Goal: Task Accomplishment & Management: Manage account settings

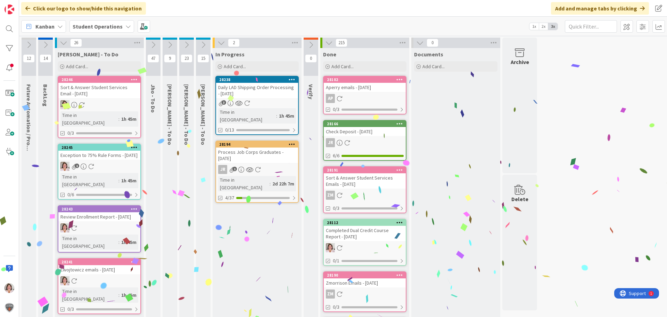
click at [249, 166] on icon at bounding box center [249, 169] width 7 height 6
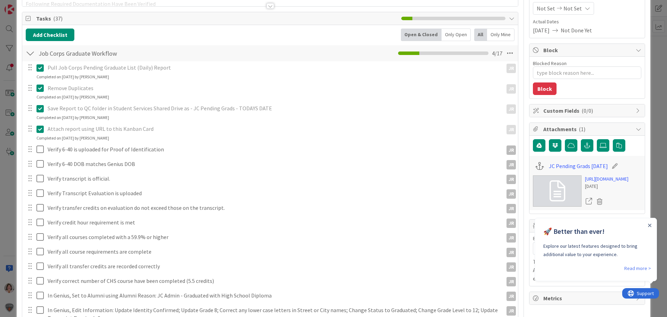
scroll to position [139, 0]
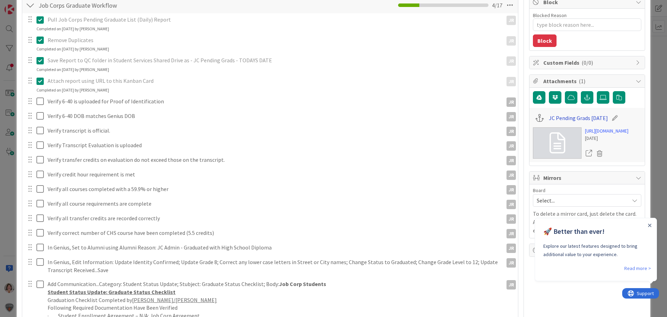
click at [552, 119] on link "JC Pending Grads [DATE]" at bounding box center [578, 118] width 59 height 8
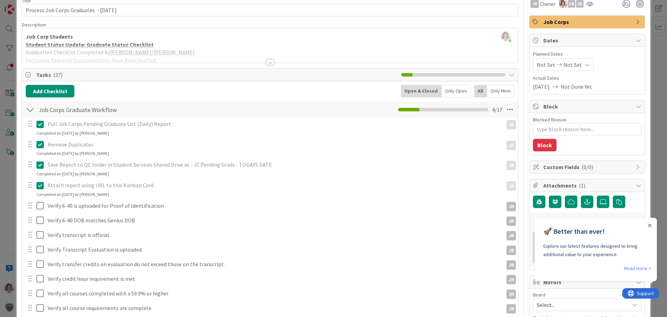
scroll to position [0, 0]
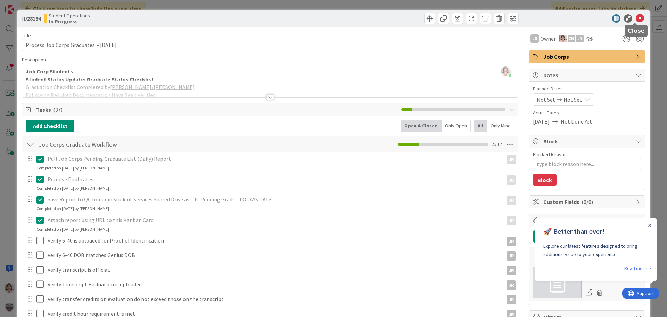
click at [636, 16] on icon at bounding box center [640, 18] width 8 height 8
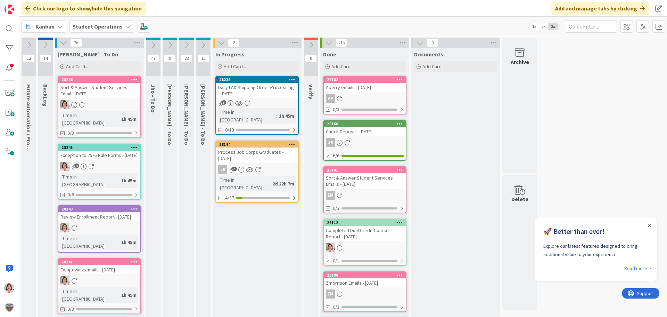
click at [155, 48] on icon at bounding box center [153, 45] width 8 height 8
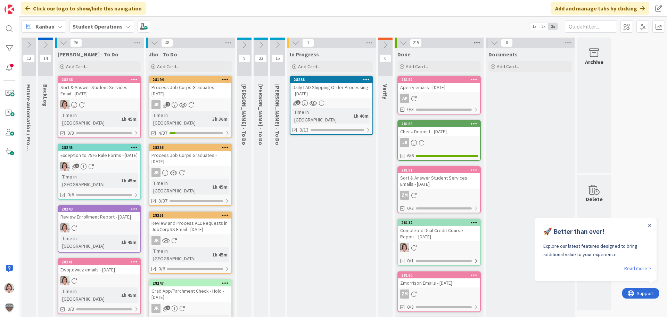
click at [477, 42] on icon at bounding box center [477, 43] width 9 height 10
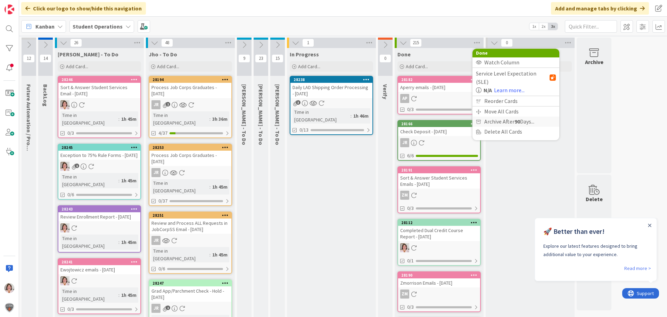
click at [493, 116] on span "Archive After 90 Days..." at bounding box center [510, 121] width 50 height 10
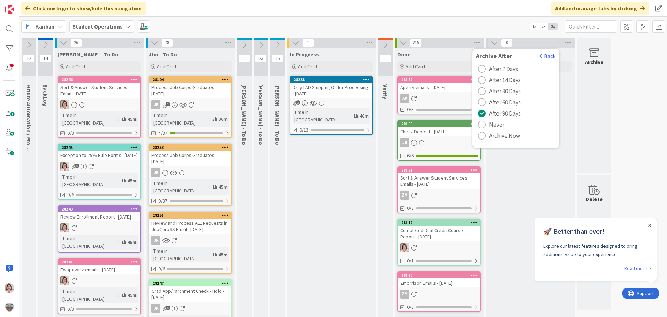
click at [495, 134] on span "Archive Now" at bounding box center [504, 135] width 31 height 10
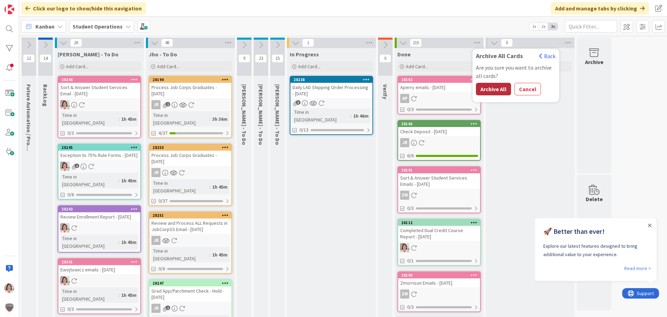
click at [495, 91] on button "Archive All" at bounding box center [493, 89] width 35 height 13
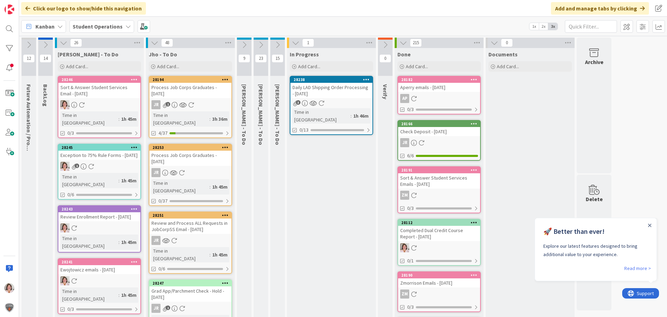
click at [278, 44] on icon at bounding box center [278, 45] width 8 height 8
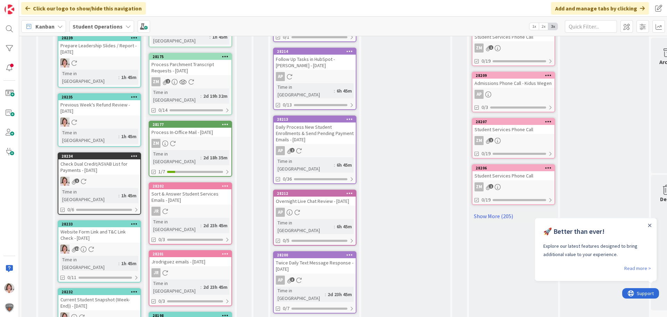
scroll to position [377, 0]
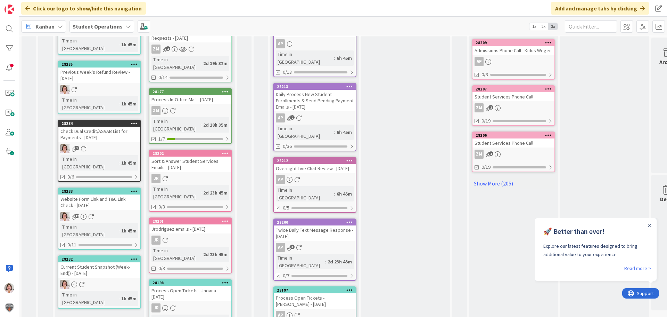
click at [350, 219] on icon at bounding box center [350, 221] width 7 height 5
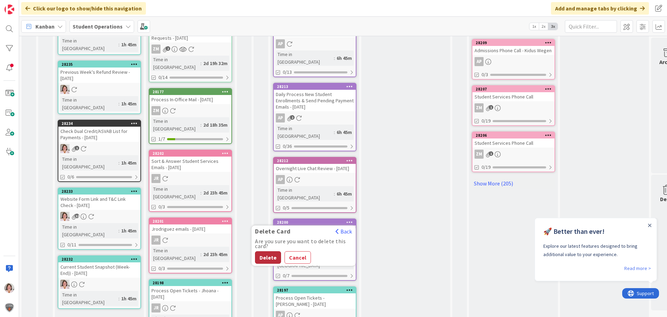
click at [261, 251] on button "Delete" at bounding box center [268, 257] width 26 height 13
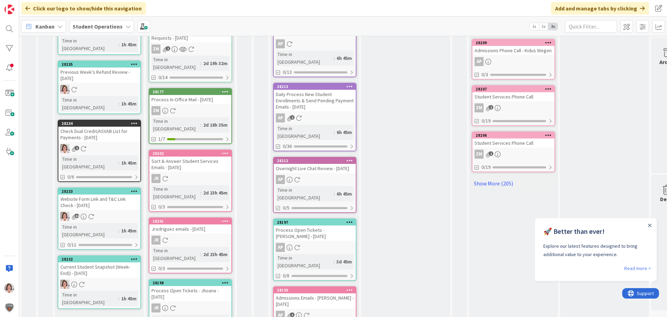
click at [350, 219] on icon at bounding box center [350, 221] width 7 height 5
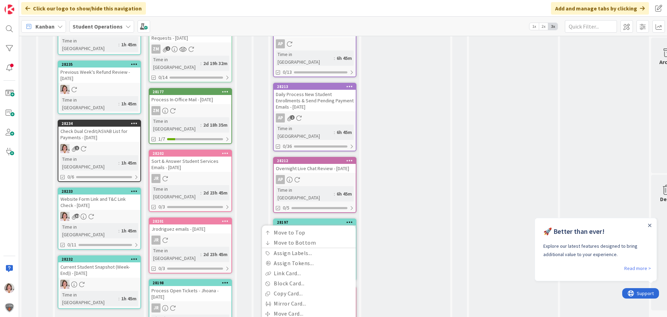
scroll to position [390, 0]
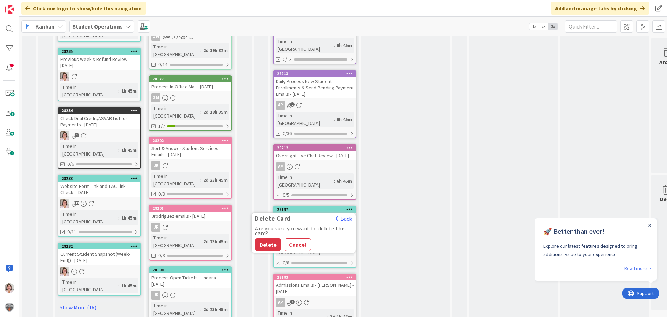
scroll to position [377, 0]
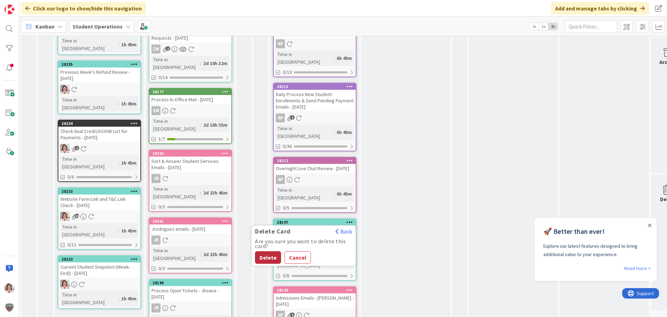
click at [267, 251] on button "Delete" at bounding box center [268, 257] width 26 height 13
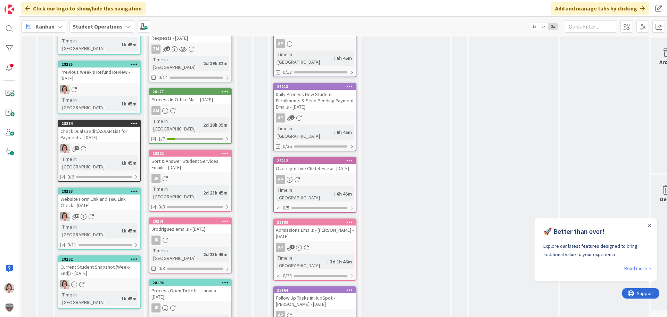
click at [349, 219] on icon at bounding box center [350, 221] width 7 height 5
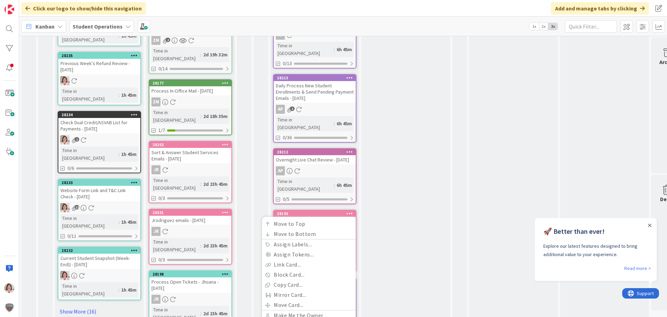
scroll to position [390, 0]
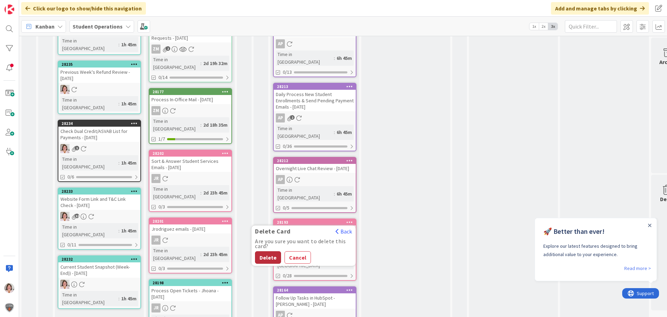
click at [267, 251] on button "Delete" at bounding box center [268, 257] width 26 height 13
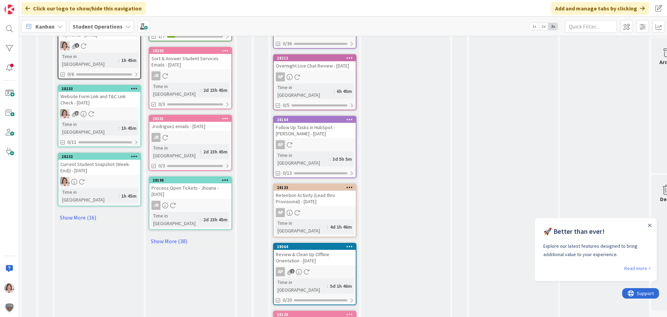
scroll to position [482, 0]
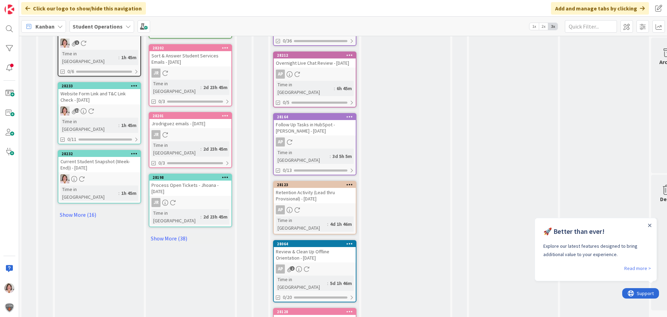
click at [351, 114] on icon at bounding box center [350, 116] width 7 height 5
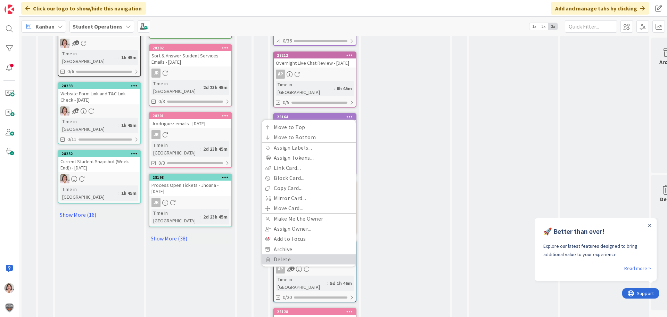
click at [278, 254] on link "Delete" at bounding box center [309, 259] width 94 height 10
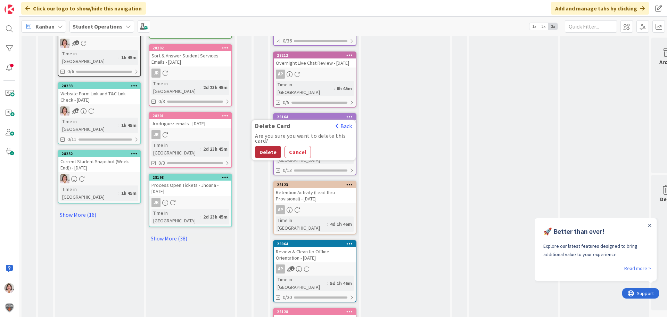
click at [265, 146] on button "Delete" at bounding box center [268, 152] width 26 height 13
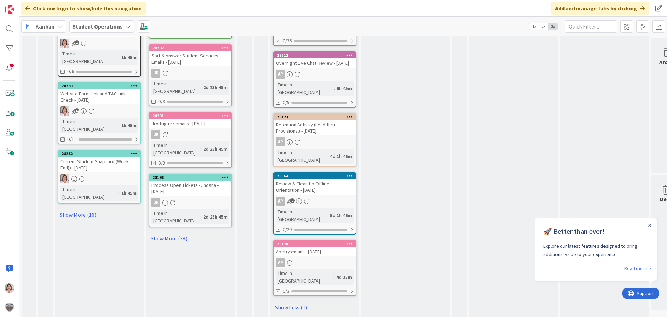
scroll to position [422, 0]
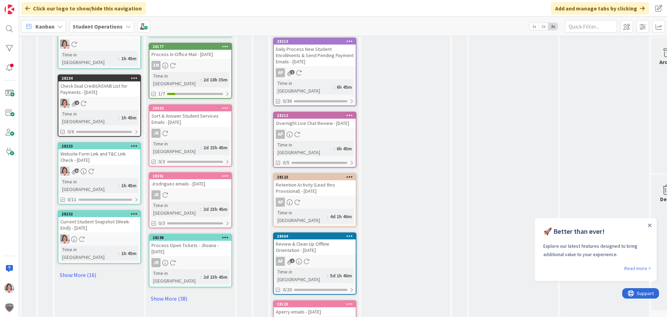
click at [353, 174] on div at bounding box center [349, 176] width 13 height 5
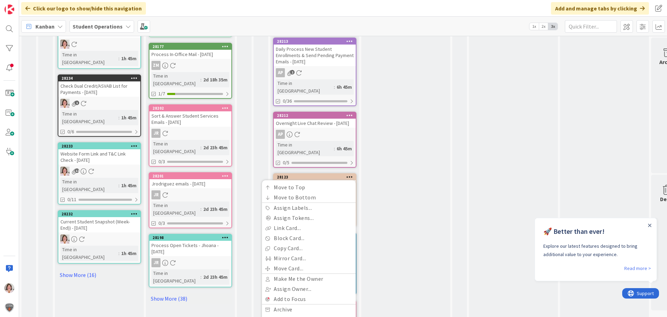
click at [353, 174] on div at bounding box center [349, 176] width 13 height 5
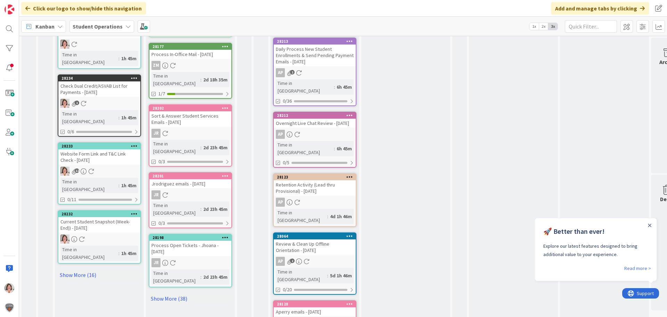
click at [353, 174] on div at bounding box center [349, 176] width 13 height 5
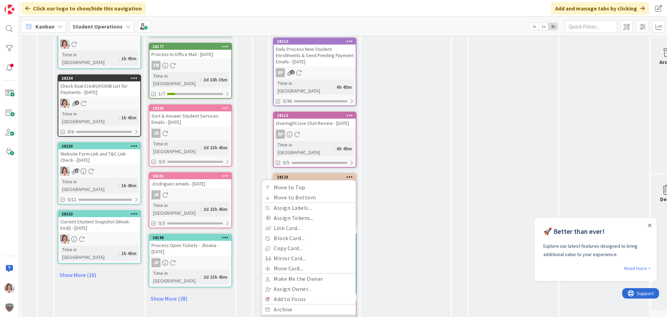
click at [278, 314] on link "Delete" at bounding box center [309, 319] width 94 height 10
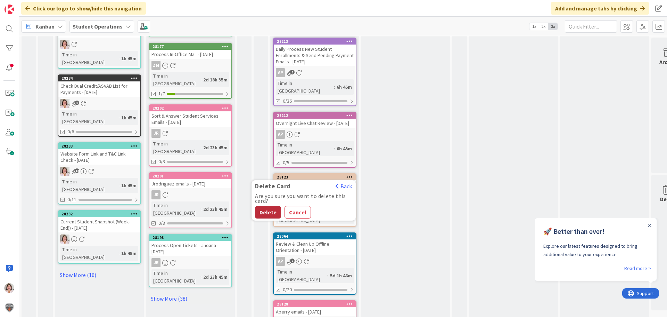
click at [266, 206] on button "Delete" at bounding box center [268, 212] width 26 height 13
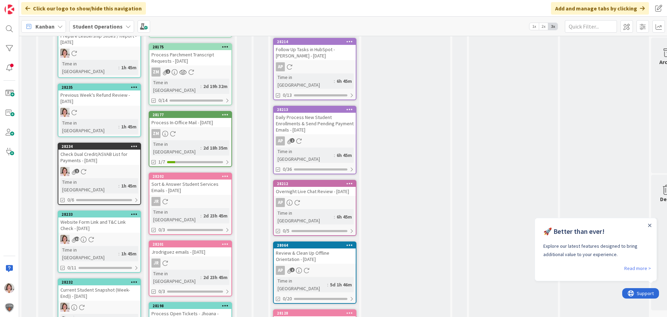
click at [354, 310] on div at bounding box center [349, 312] width 13 height 5
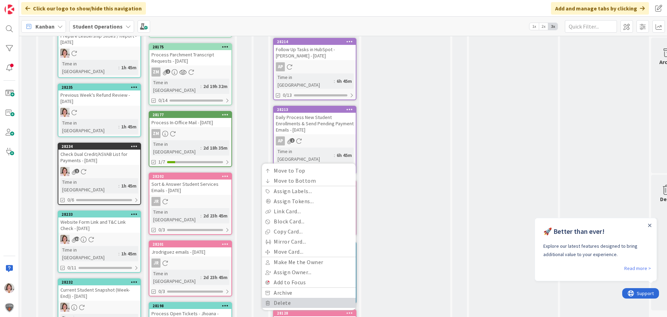
click at [302, 298] on link "Delete" at bounding box center [309, 303] width 94 height 10
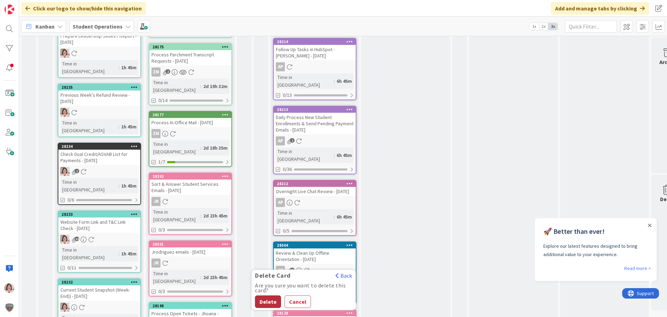
click at [261, 295] on button "Delete" at bounding box center [268, 301] width 26 height 13
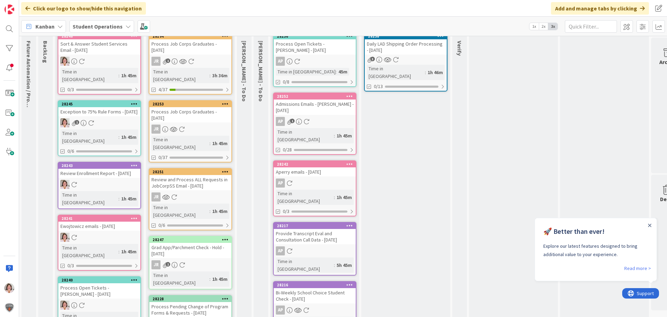
scroll to position [0, 0]
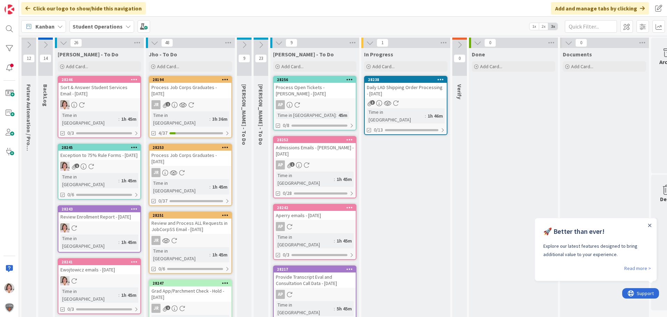
click at [279, 43] on icon at bounding box center [279, 43] width 8 height 8
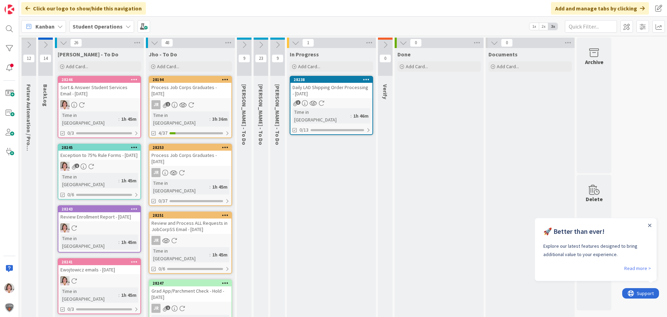
click at [260, 42] on icon at bounding box center [261, 45] width 8 height 8
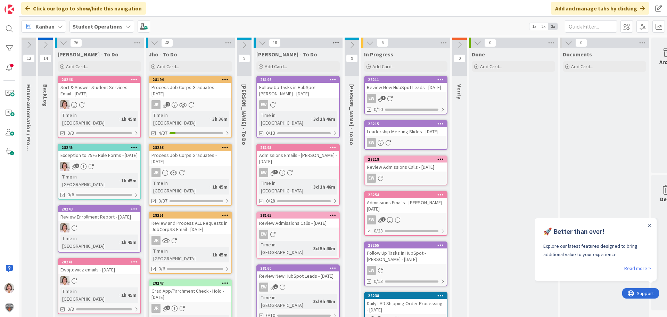
click at [338, 42] on icon at bounding box center [336, 43] width 9 height 10
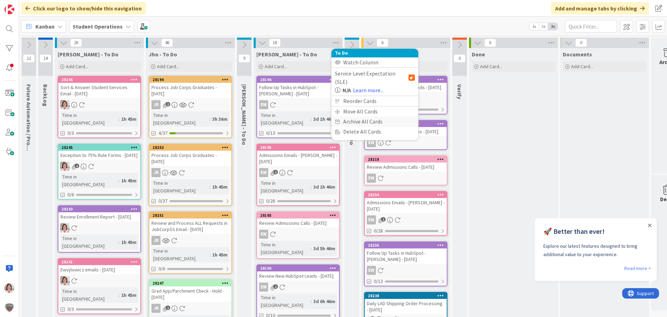
click at [351, 116] on div "Archive All Cards" at bounding box center [375, 121] width 87 height 10
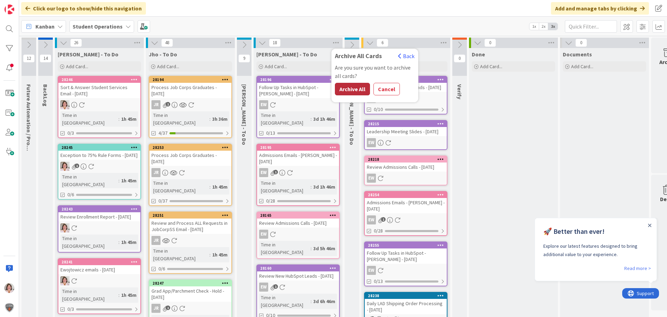
click at [350, 89] on button "Archive All" at bounding box center [352, 89] width 35 height 13
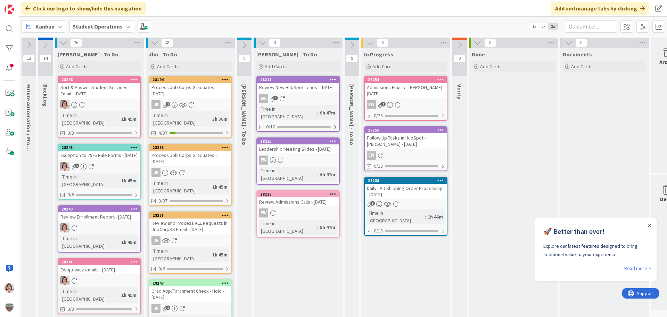
click at [396, 77] on div "28254" at bounding box center [406, 79] width 82 height 6
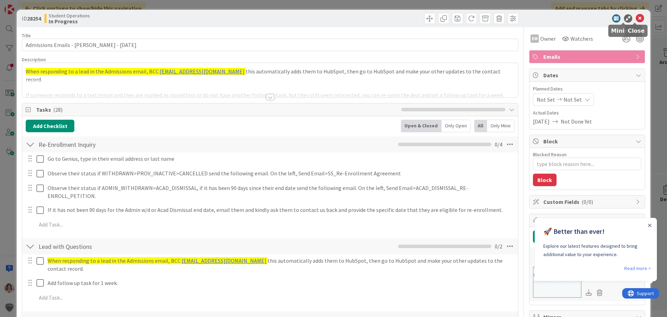
click at [637, 18] on icon at bounding box center [640, 18] width 8 height 8
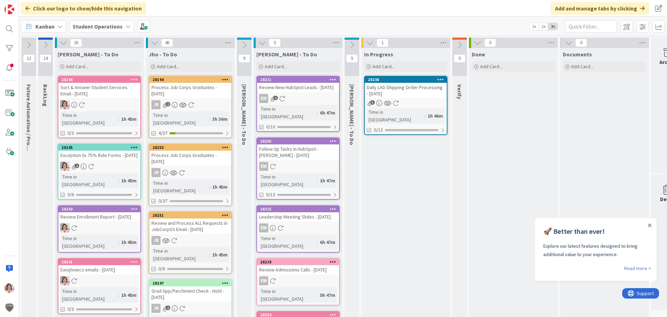
click at [262, 41] on icon at bounding box center [263, 43] width 8 height 8
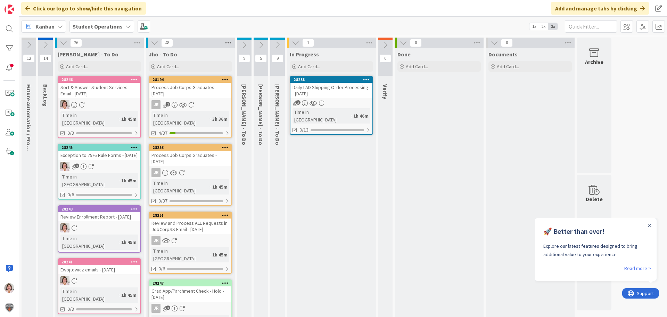
click at [229, 41] on icon at bounding box center [228, 43] width 9 height 10
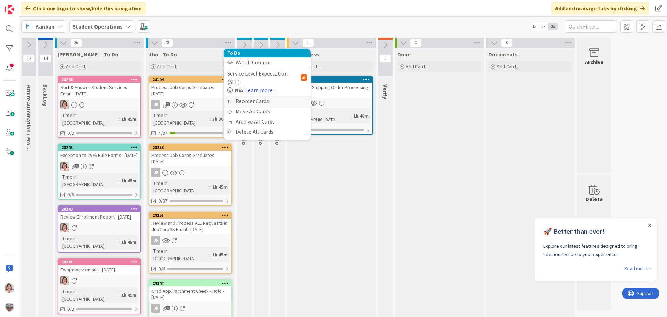
click at [250, 96] on div "Reorder Cards" at bounding box center [267, 101] width 87 height 10
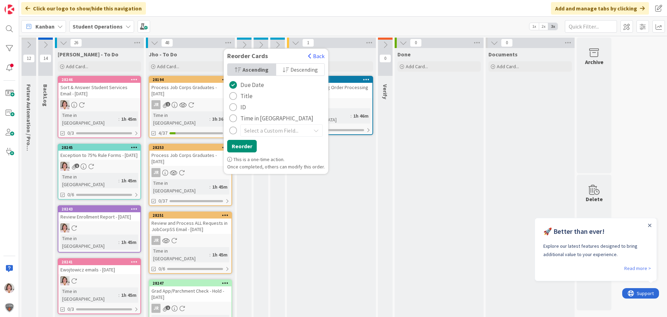
click at [237, 96] on div "radio" at bounding box center [233, 96] width 8 height 8
click at [244, 146] on button "Reorder" at bounding box center [242, 146] width 30 height 13
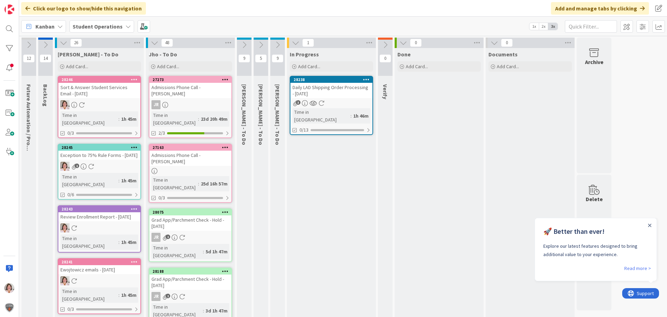
click at [297, 42] on icon at bounding box center [296, 43] width 8 height 8
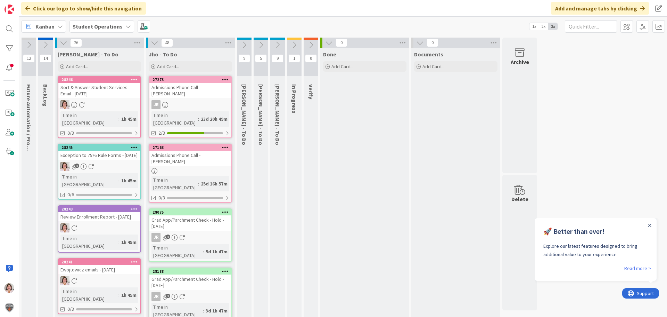
click at [328, 44] on icon at bounding box center [329, 43] width 8 height 8
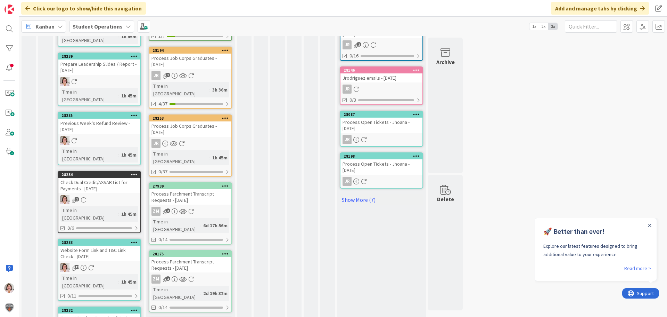
scroll to position [331, 0]
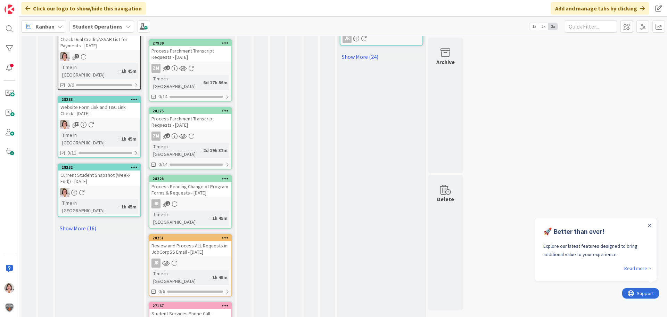
scroll to position [489, 0]
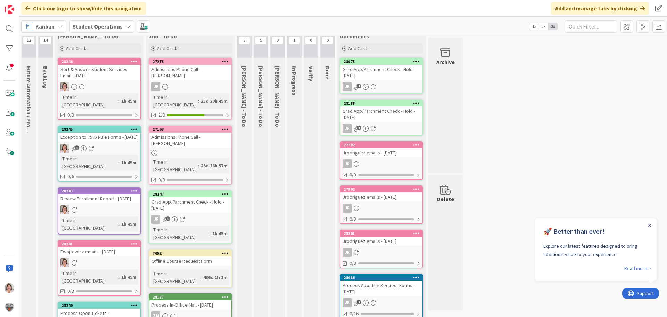
scroll to position [0, 0]
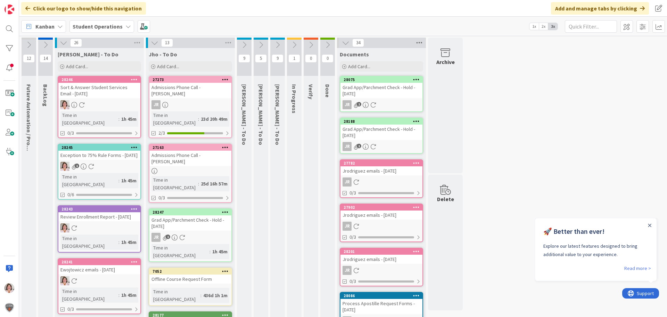
click at [421, 42] on icon at bounding box center [419, 43] width 9 height 10
click at [439, 127] on div "Delete All Cards" at bounding box center [458, 132] width 87 height 10
click at [423, 88] on button "Delete" at bounding box center [432, 89] width 26 height 13
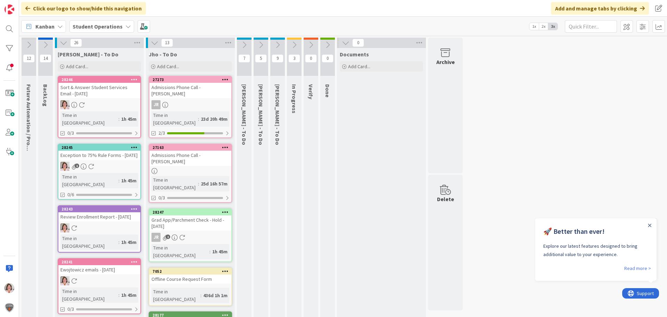
click at [295, 45] on icon at bounding box center [295, 45] width 8 height 8
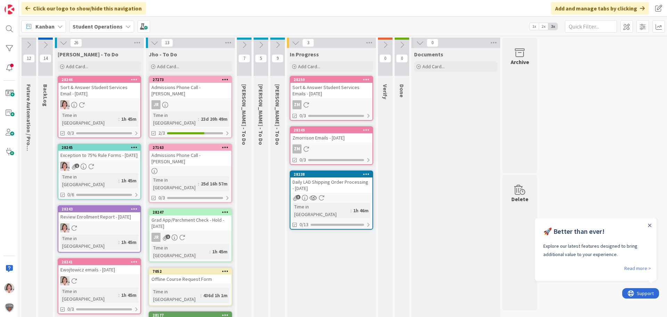
click at [153, 43] on icon at bounding box center [155, 43] width 8 height 8
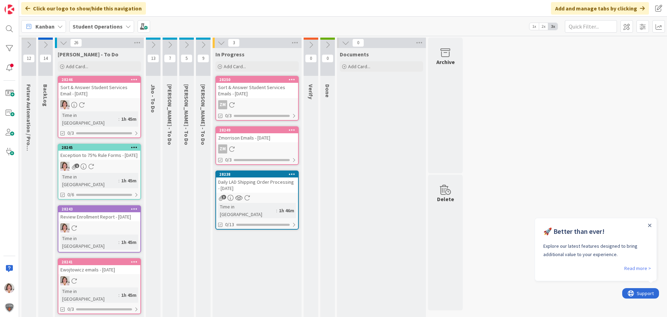
click at [153, 43] on icon at bounding box center [153, 45] width 8 height 8
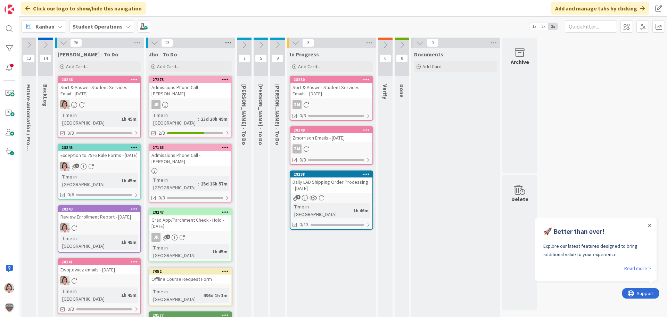
click at [230, 42] on icon at bounding box center [228, 43] width 9 height 10
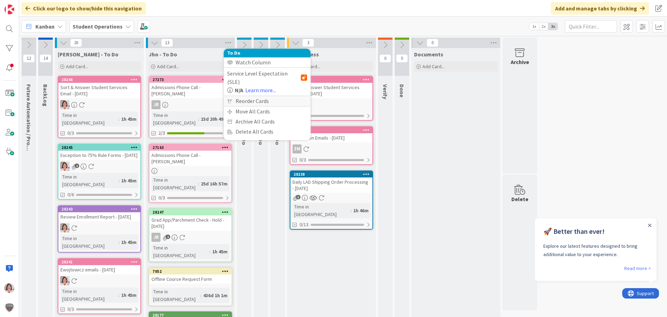
click at [246, 96] on div "Reorder Cards" at bounding box center [267, 101] width 87 height 10
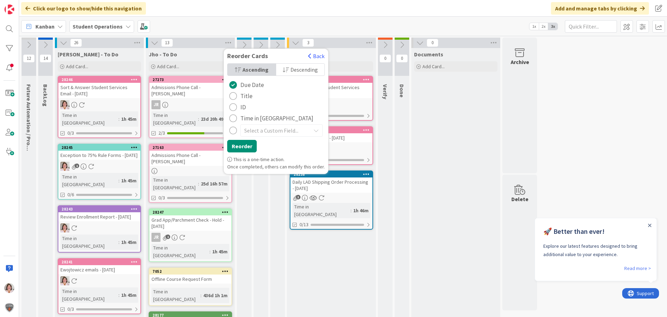
click at [246, 116] on span "Time in [GEOGRAPHIC_DATA]" at bounding box center [277, 118] width 73 height 10
click at [240, 146] on button "Reorder" at bounding box center [242, 146] width 30 height 13
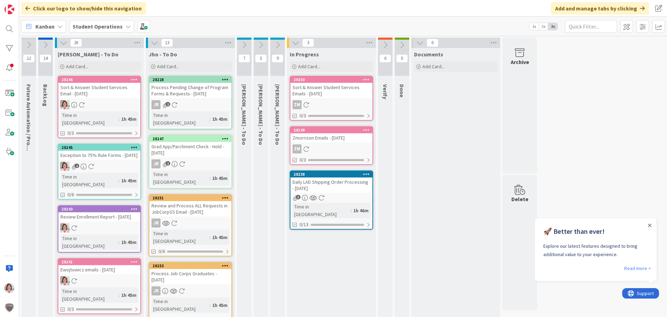
click at [156, 42] on icon at bounding box center [155, 43] width 8 height 8
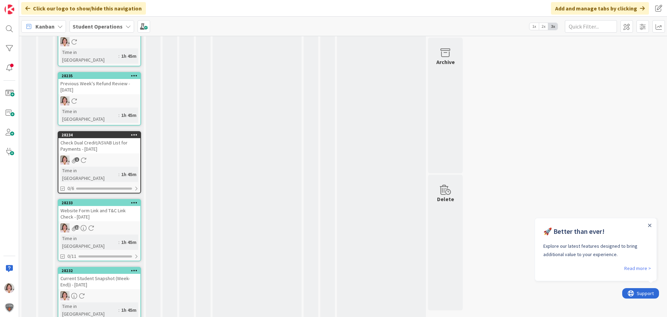
scroll to position [331, 0]
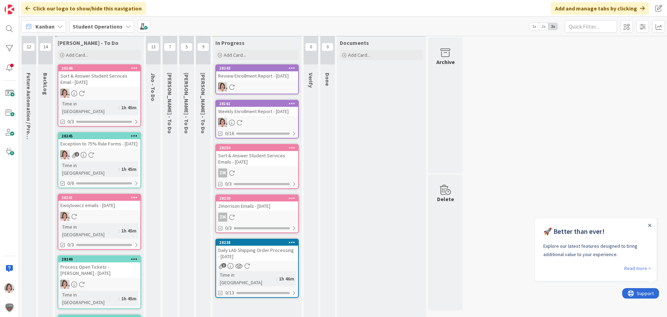
scroll to position [0, 0]
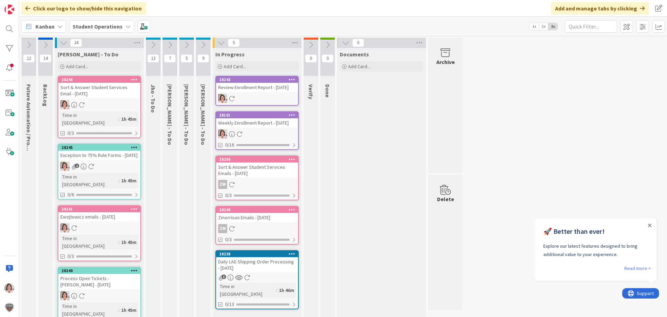
click at [344, 42] on icon at bounding box center [346, 43] width 8 height 8
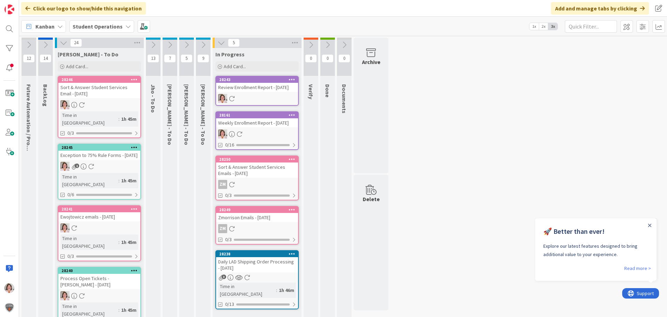
click at [326, 44] on icon at bounding box center [328, 45] width 8 height 8
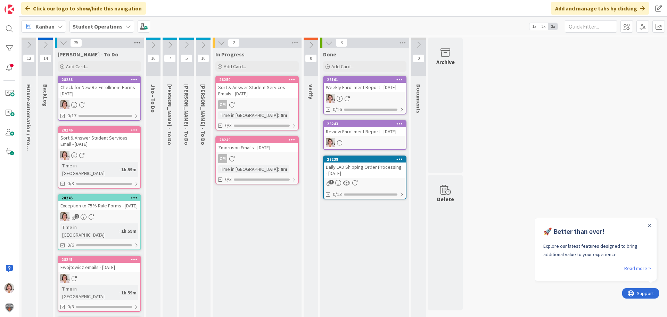
click at [136, 40] on icon at bounding box center [137, 43] width 9 height 10
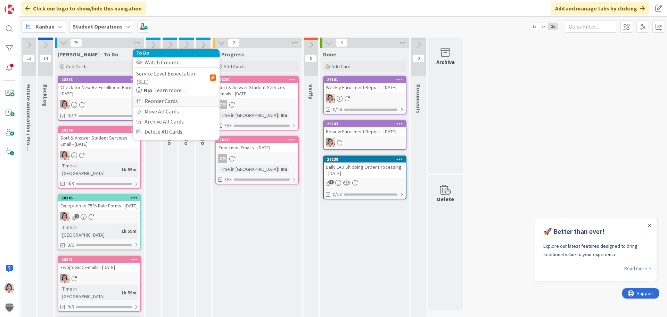
click at [172, 96] on div "Reorder Cards" at bounding box center [176, 101] width 87 height 10
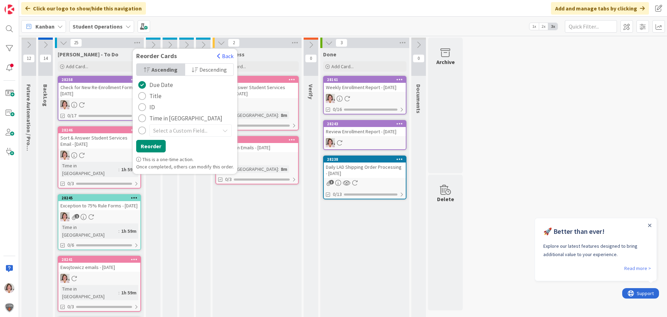
click at [167, 116] on span "Time in [GEOGRAPHIC_DATA]" at bounding box center [185, 118] width 73 height 10
click at [146, 148] on button "Reorder" at bounding box center [151, 146] width 30 height 13
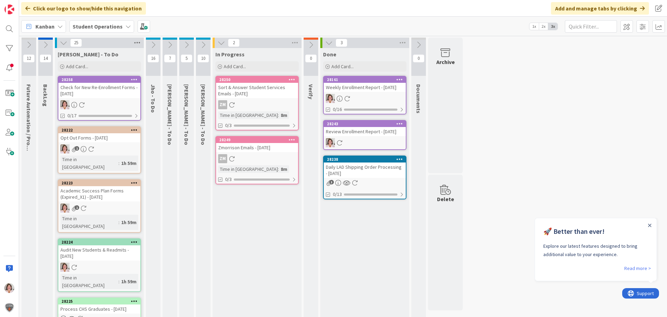
click at [138, 43] on icon at bounding box center [137, 43] width 9 height 10
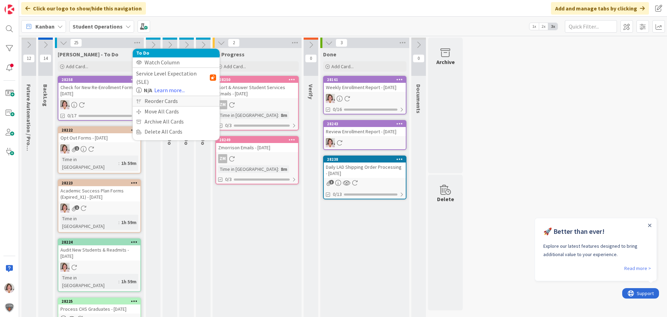
click at [151, 96] on div "Reorder Cards" at bounding box center [176, 101] width 87 height 10
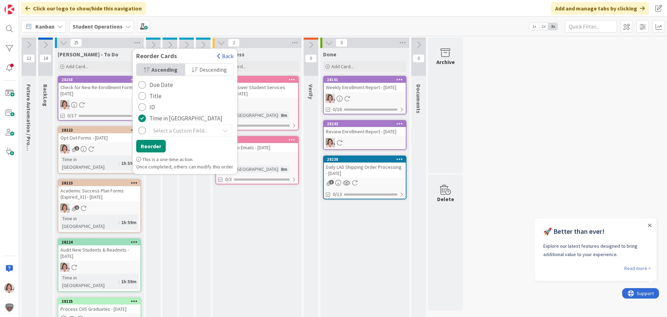
click at [207, 70] on span "Descending" at bounding box center [213, 69] width 27 height 10
click at [149, 145] on button "Reorder" at bounding box center [151, 146] width 30 height 13
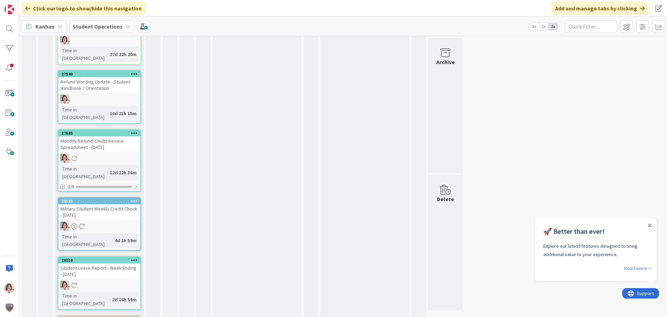
scroll to position [313, 0]
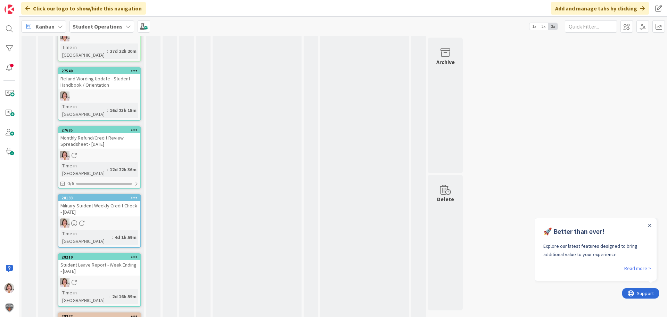
click at [133, 195] on icon at bounding box center [134, 197] width 7 height 5
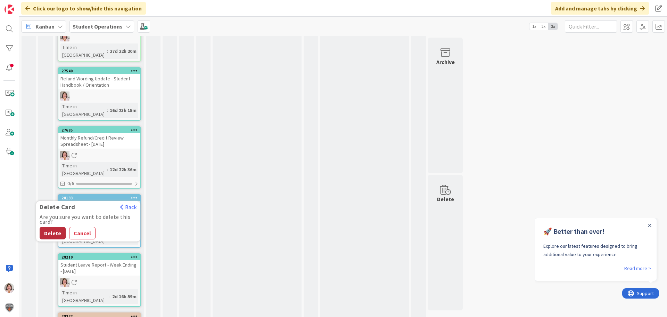
click at [48, 227] on button "Delete" at bounding box center [53, 233] width 26 height 13
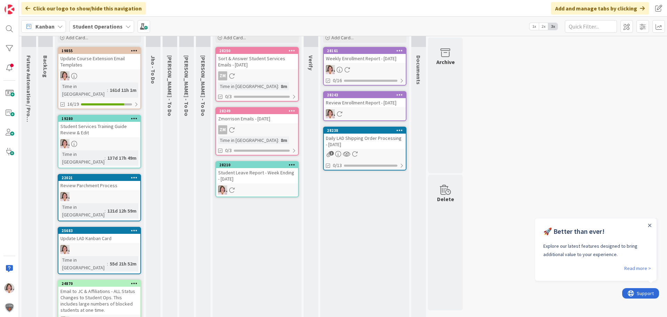
scroll to position [0, 0]
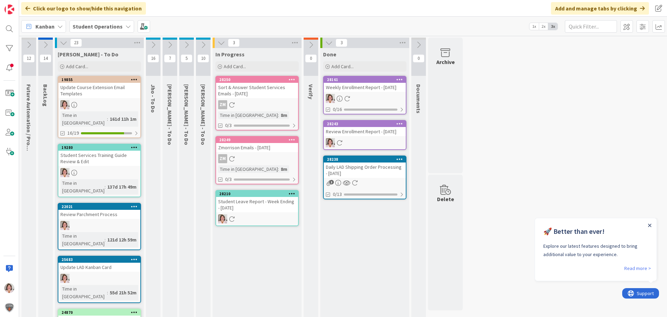
click at [649, 225] on icon "Close Announcement" at bounding box center [650, 225] width 3 height 3
click at [85, 66] on span "Add Card..." at bounding box center [77, 66] width 22 height 6
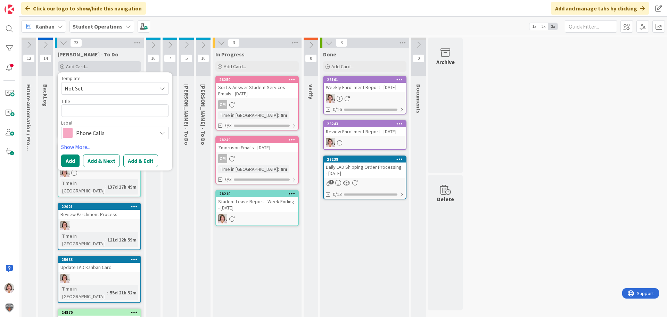
type textarea "x"
type textarea "I"
type textarea "x"
type textarea "Id"
type textarea "x"
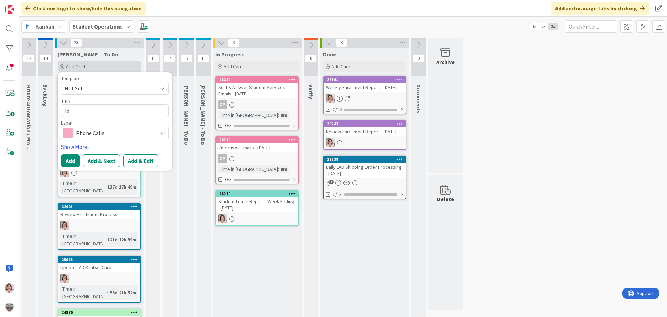
type textarea "Ide"
type textarea "x"
type textarea "Iden"
type textarea "x"
type textarea "Ident"
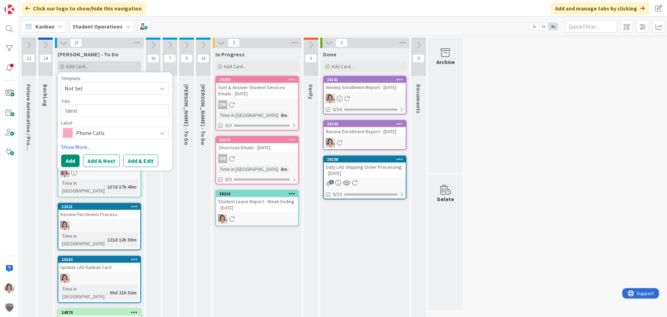
type textarea "x"
type textarea "Identi"
type textarea "x"
type textarea "Identif"
type textarea "x"
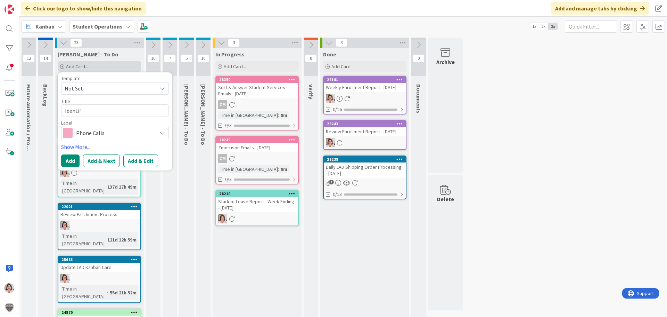
type textarea "Identify"
type textarea "x"
type textarea "Identify"
type textarea "x"
type textarea "Identify 5"
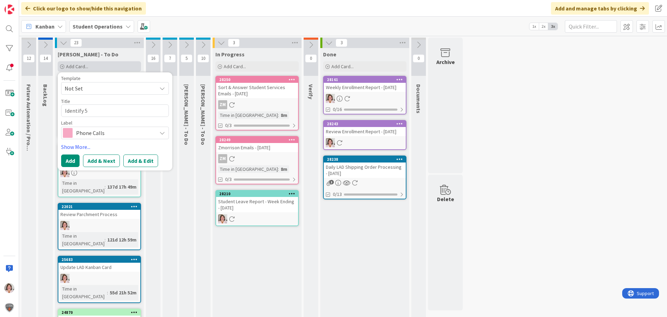
type textarea "x"
type textarea "Identify 50"
type textarea "x"
type textarea "Identify 50"
type textarea "x"
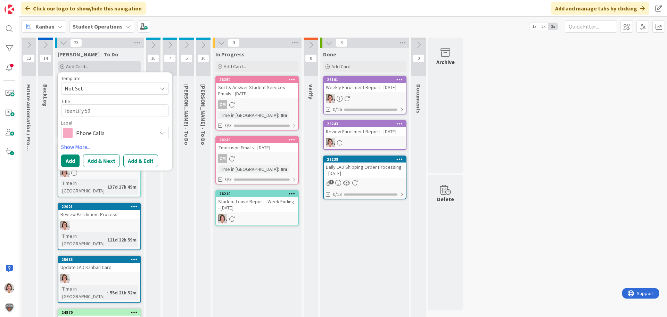
type textarea "Identify 50 s"
type textarea "x"
type textarea "Identify 50 st"
type textarea "x"
type textarea "Identify 50 stu"
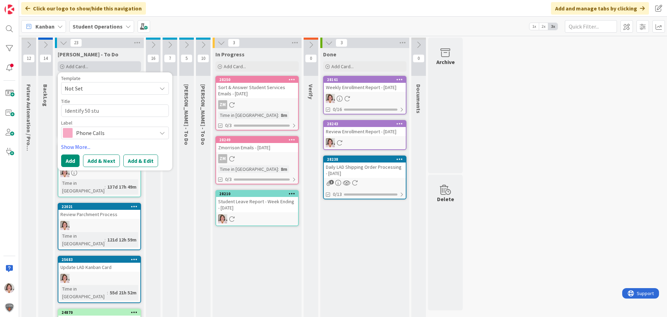
type textarea "x"
type textarea "Identify 50 stud"
type textarea "x"
type textarea "Identify 50 stude"
type textarea "x"
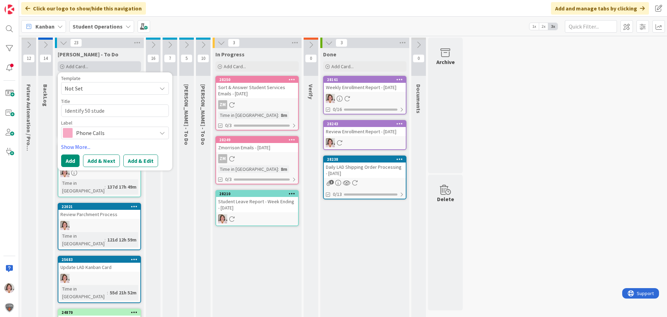
type textarea "Identify 50 studen"
type textarea "x"
type textarea "Identify 50 student"
type textarea "x"
type textarea "Identify 50 students"
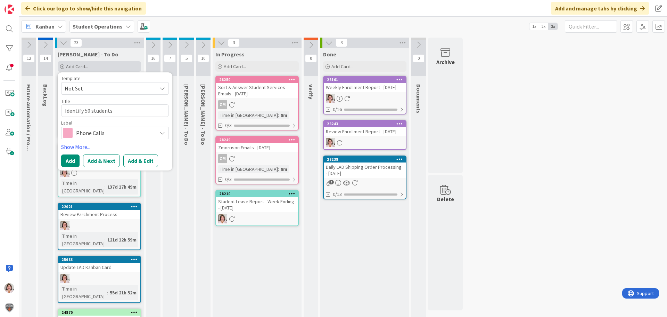
type textarea "x"
type textarea "Identify 50 students"
type textarea "x"
type textarea "Identify 50 students i"
type textarea "x"
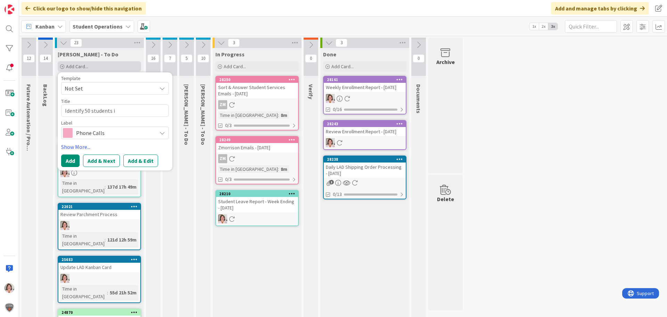
type textarea "Identify 50 students in"
type textarea "x"
type textarea "Identify 50 students in"
type textarea "x"
type textarea "Identify 50 students in G"
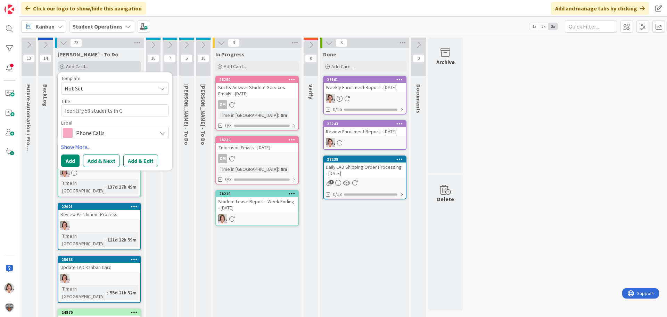
type textarea "x"
type textarea "Identify 50 students in Go"
type textarea "x"
type textarea "Identify 50 students in G"
type textarea "x"
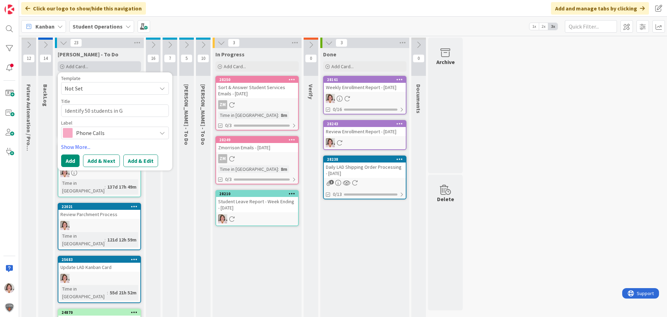
type textarea "Identify 50 students in"
type textarea "x"
type textarea "Identify 50 students in G"
type textarea "x"
type textarea "Identify 50 students in Go"
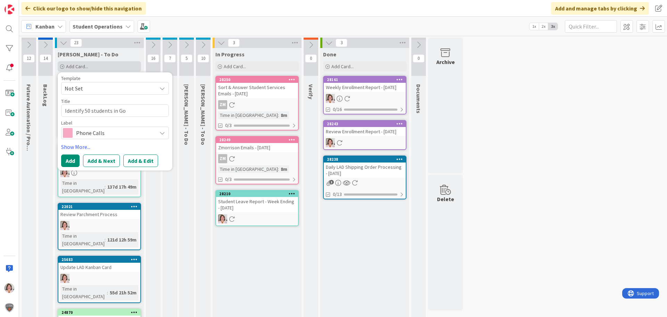
type textarea "x"
type textarea "Identify 50 students in [GEOGRAPHIC_DATA]"
type textarea "x"
type textarea "Identify 50 students in Go"
type textarea "x"
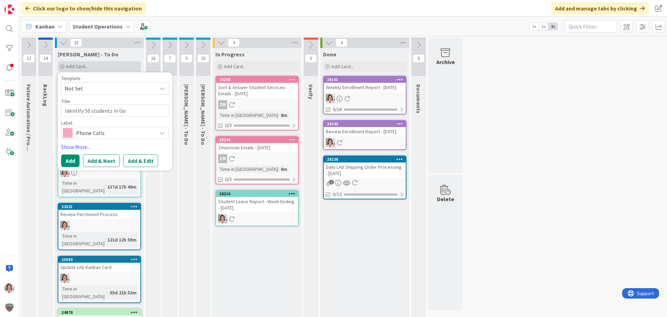
type textarea "Identify 50 students in G"
type textarea "x"
type textarea "Identify 50 students in"
type textarea "x"
type textarea "Identify 50 students in"
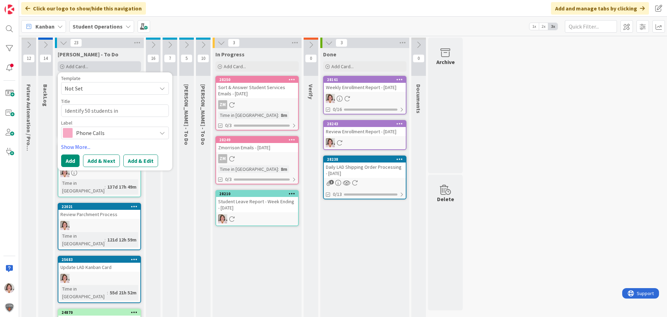
type textarea "x"
type textarea "Identify 50 students i"
type textarea "x"
type textarea "Identify 50 students"
type textarea "x"
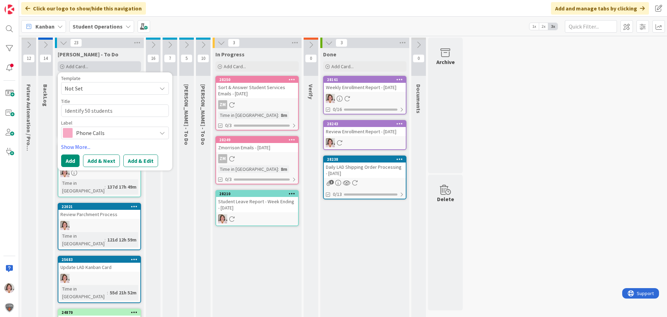
type textarea "Identify 50 students"
type textarea "x"
type textarea "Identify 50 studen"
type textarea "x"
type textarea "Identify 50 student"
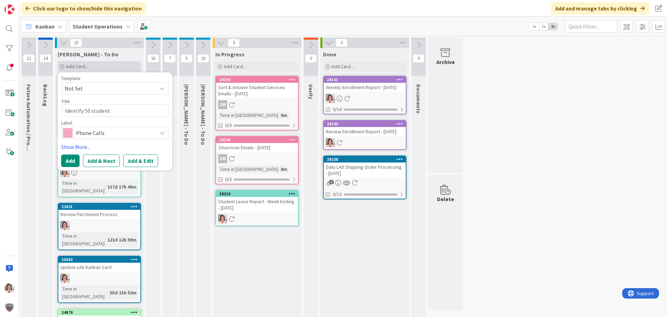
type textarea "x"
type textarea "Identify 50 students"
type textarea "x"
type textarea "Identify 50 students"
type textarea "x"
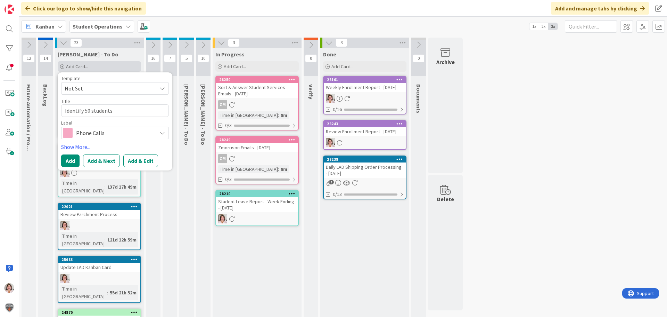
type textarea "Identify 50 students -"
type textarea "x"
type textarea "Identify 50 students -"
type textarea "x"
type textarea "Identify 50 students - G"
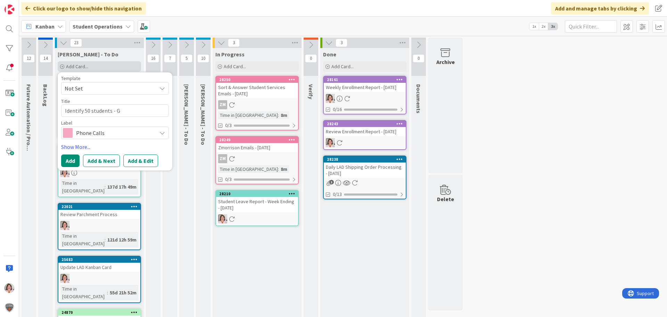
type textarea "x"
type textarea "Identify 50 students - Go"
type textarea "x"
type textarea "Identify 50 students - Goo"
type textarea "x"
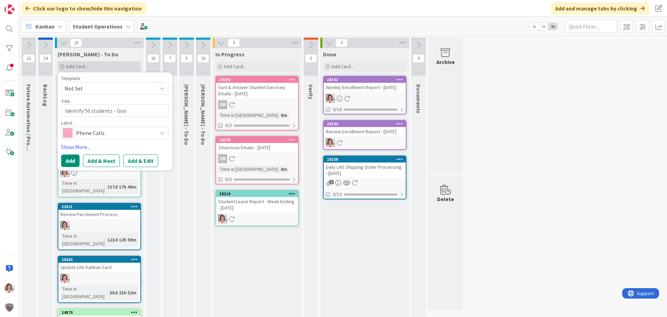
type textarea "Identify 50 students - Good"
type textarea "x"
type textarea "Identify 50 students - Good"
type textarea "x"
type textarea "Identify 50 students - Good S"
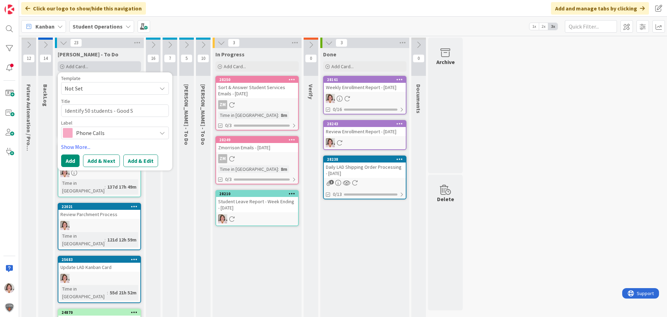
type textarea "x"
type textarea "Identify 50 students - Good St"
type textarea "x"
type textarea "Identify 50 students - Good Sta"
type textarea "x"
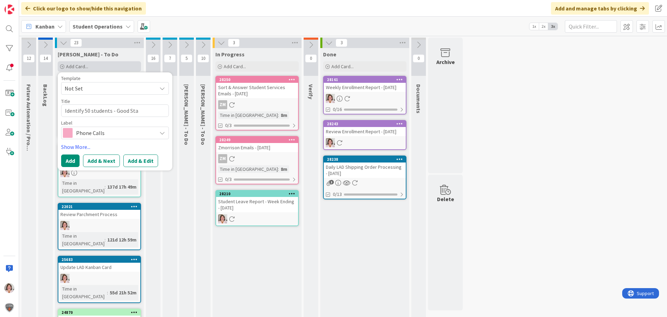
type textarea "Identify 50 students - Good [PERSON_NAME]"
type textarea "x"
type textarea "Identify 50 students - Good Stand"
type textarea "x"
type textarea "Identify 50 students - Good Standi"
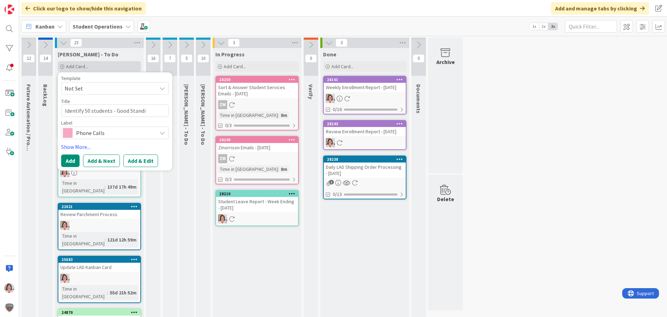
type textarea "x"
type textarea "Identify 50 students - Good Standin"
type textarea "x"
type textarea "Identify 50 students - Good Standing"
type textarea "x"
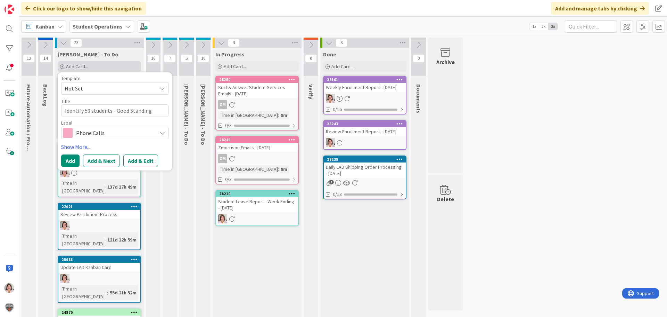
type textarea "Identify 50 students - Good Standing"
type textarea "x"
type textarea "Identify 50 students - Good Standing"
type textarea "x"
type textarea "Identify 50 students - Good Standing"
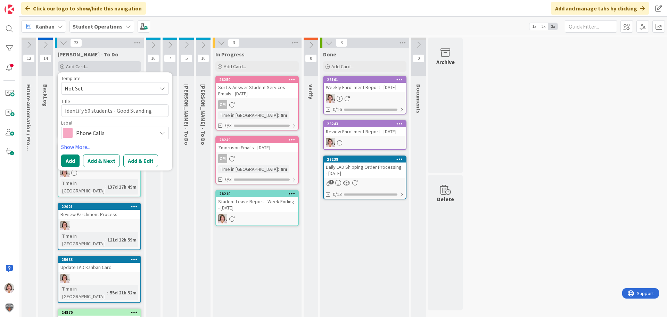
type textarea "x"
type textarea "Identify 50 students - Good Standing -"
type textarea "x"
type textarea "Identify 50 students - Good Standing -"
type textarea "x"
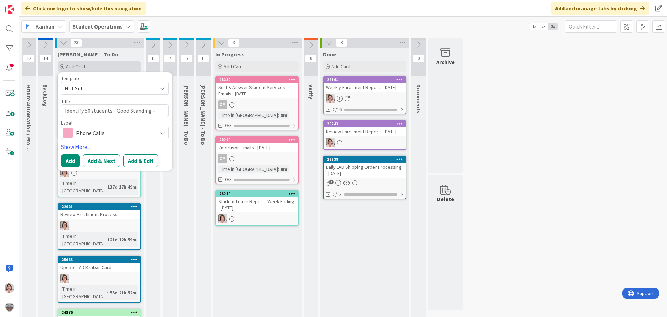
type textarea "Identify 50 students - Good Standing - O"
type textarea "x"
type textarea "Identify 50 students - Good Standing - Of"
type textarea "x"
type textarea "Identify 50 students - Good Standing - Off"
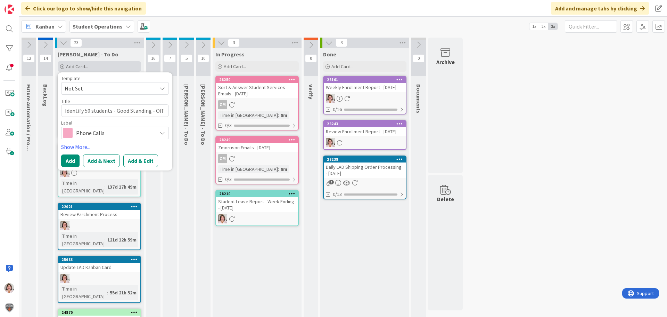
type textarea "x"
type textarea "Identify 50 students - Good Standing - Offe"
type textarea "x"
type textarea "Identify 50 students - Good Standing - Offer"
click at [115, 132] on span "Phone Calls" at bounding box center [114, 133] width 77 height 10
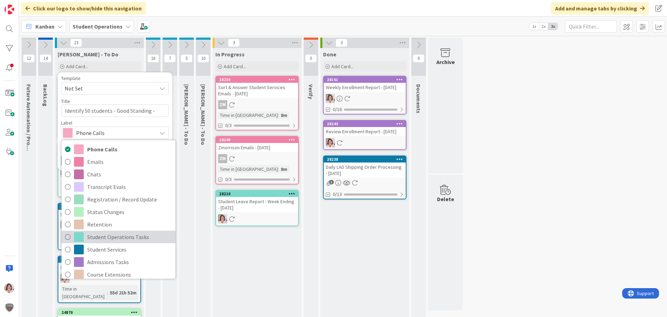
click at [134, 236] on span "Student Operations Tasks" at bounding box center [129, 236] width 85 height 10
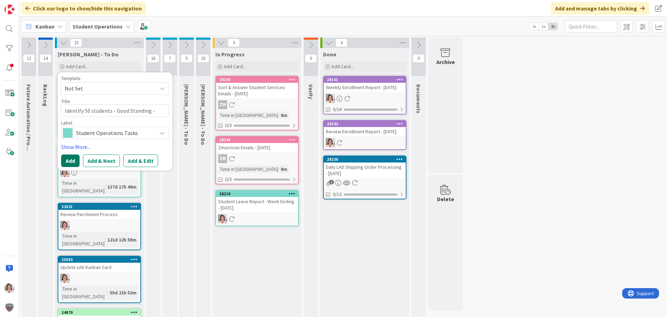
click at [73, 160] on button "Add" at bounding box center [70, 160] width 18 height 13
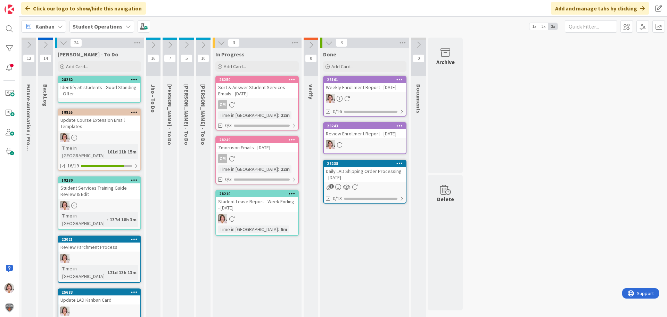
click at [132, 78] on icon at bounding box center [134, 79] width 7 height 5
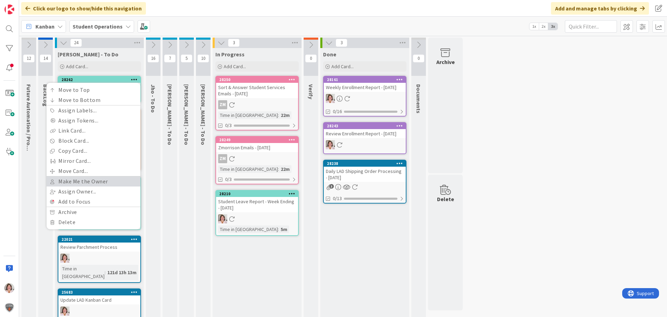
click at [82, 178] on link "Make Me the Owner" at bounding box center [94, 181] width 94 height 10
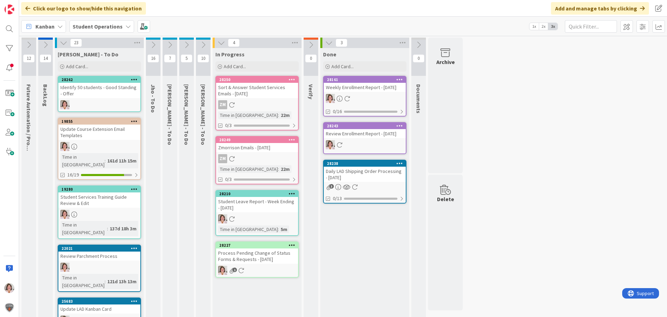
click at [261, 261] on div "Process Pending Change of Status Forms & Requests - [DATE]" at bounding box center [257, 255] width 82 height 15
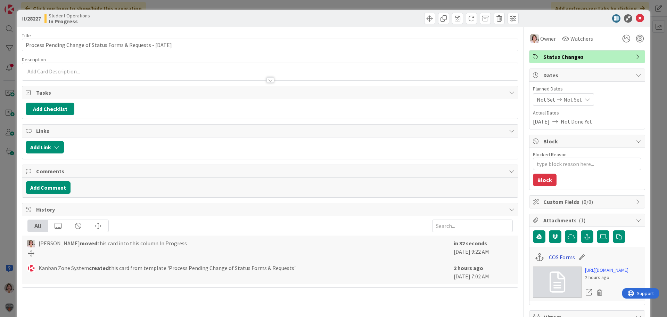
click at [549, 256] on link "COS Forms" at bounding box center [562, 257] width 26 height 8
click at [636, 16] on icon at bounding box center [640, 18] width 8 height 8
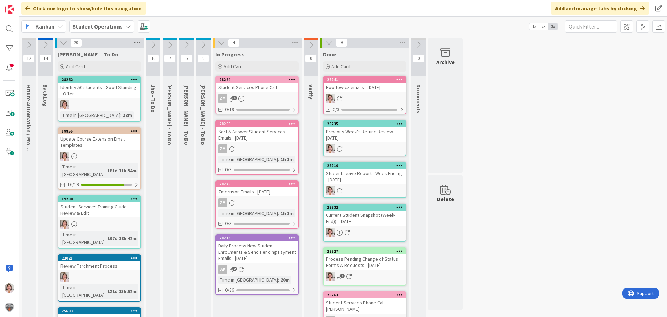
click at [138, 41] on icon at bounding box center [137, 43] width 9 height 10
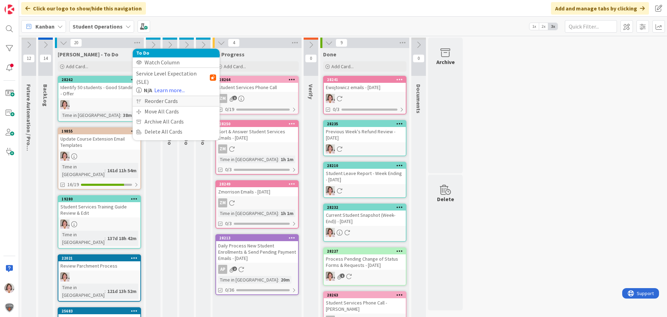
click at [148, 96] on div "Reorder Cards" at bounding box center [176, 101] width 87 height 10
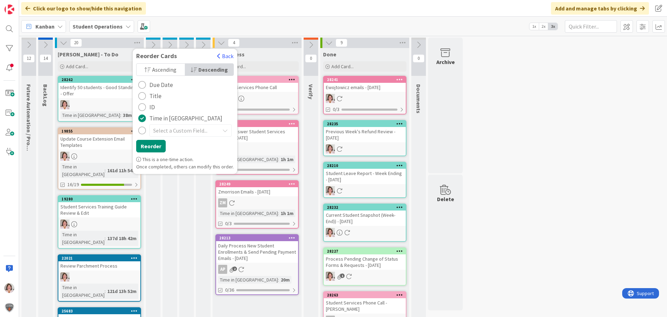
click at [153, 67] on span "Ascending" at bounding box center [164, 69] width 24 height 10
click at [147, 142] on button "Reorder" at bounding box center [151, 146] width 30 height 13
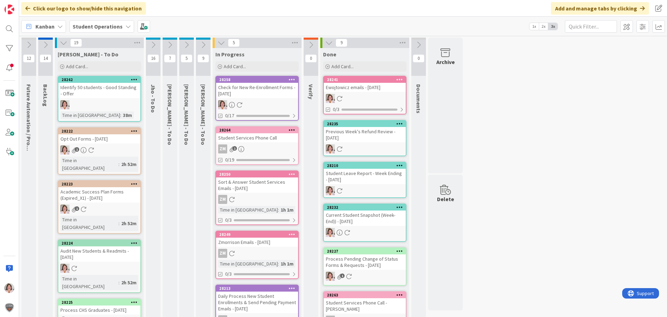
click at [240, 101] on div at bounding box center [257, 104] width 82 height 9
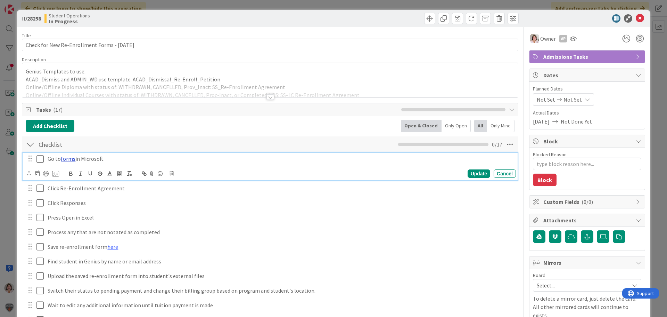
click at [67, 161] on link "forms" at bounding box center [68, 158] width 15 height 7
click at [65, 168] on link "[URL][DOMAIN_NAME]" at bounding box center [51, 172] width 48 height 9
click at [636, 19] on icon at bounding box center [640, 18] width 8 height 8
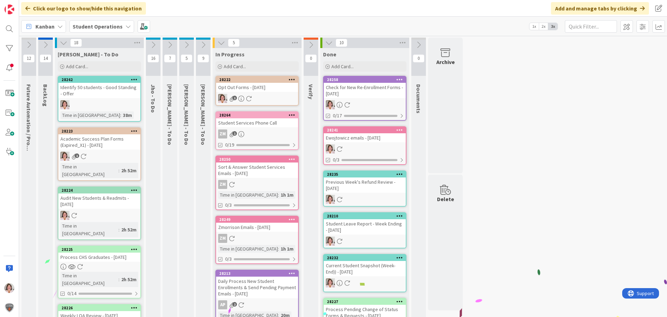
click at [245, 88] on div "Opt Out Forms - [DATE]" at bounding box center [257, 87] width 82 height 9
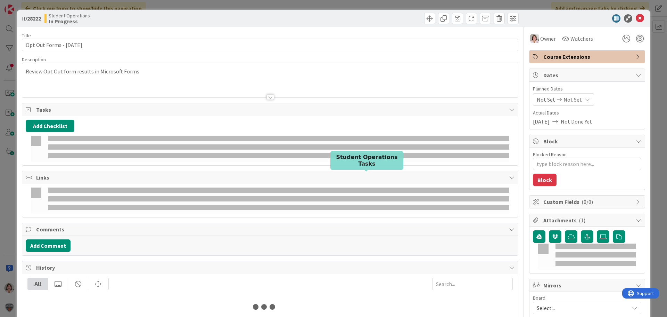
type textarea "x"
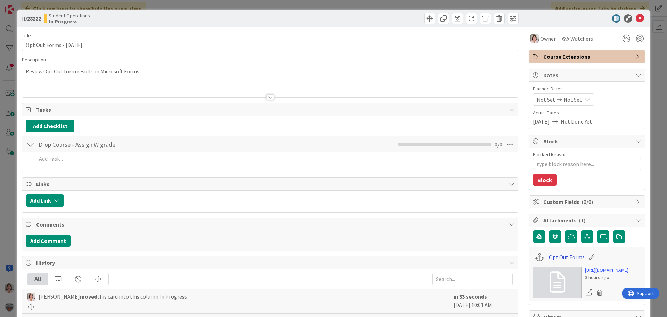
click at [561, 260] on link "Opt Out Forms" at bounding box center [567, 257] width 36 height 8
click at [636, 18] on icon at bounding box center [640, 18] width 8 height 8
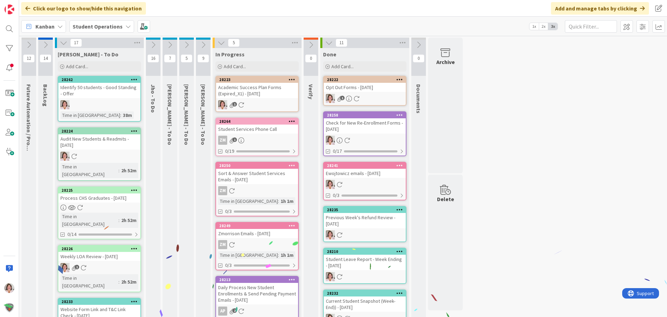
click at [265, 94] on div "Academic Success Plan Forms (Expired_X1) - [DATE]" at bounding box center [257, 90] width 82 height 15
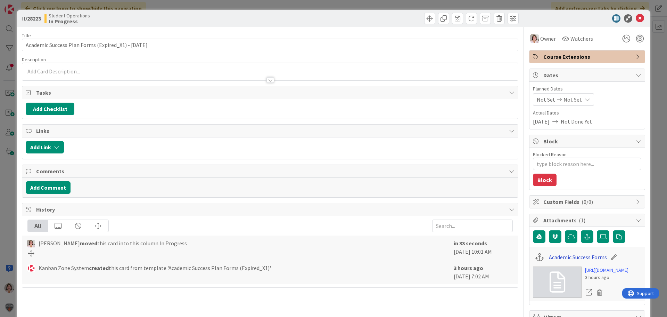
click at [562, 257] on link "Academic Success Forms" at bounding box center [578, 257] width 58 height 8
click at [637, 21] on icon at bounding box center [640, 18] width 8 height 8
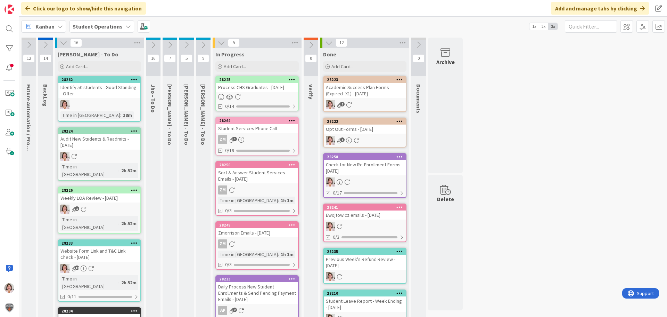
click at [273, 98] on div at bounding box center [257, 97] width 82 height 6
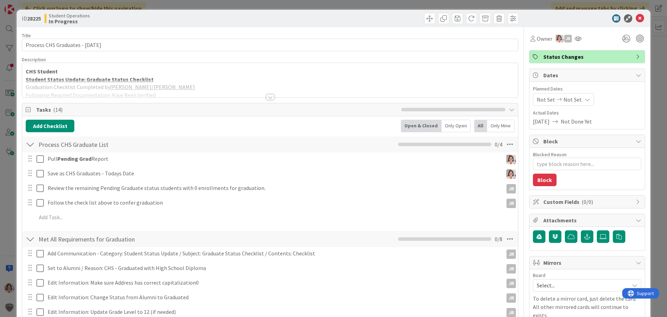
click at [267, 96] on div at bounding box center [271, 97] width 8 height 6
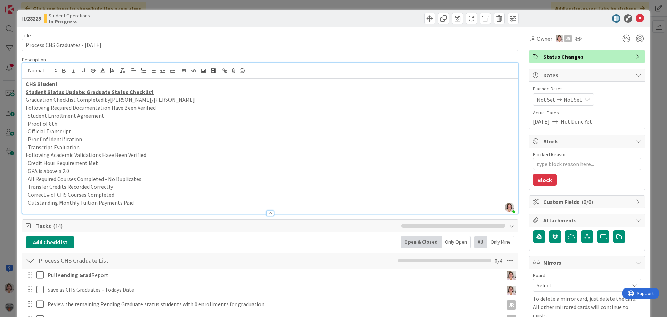
click at [27, 85] on strong "CHS Student" at bounding box center [42, 83] width 32 height 7
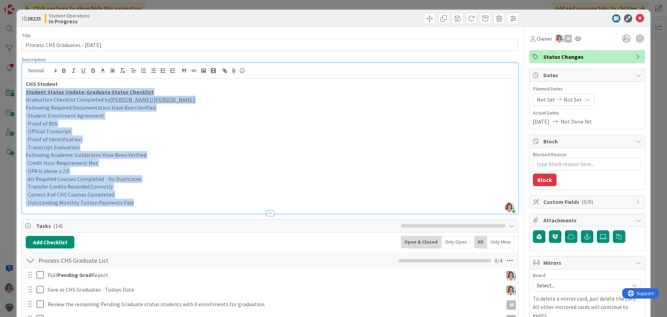
drag, startPoint x: 26, startPoint y: 92, endPoint x: 150, endPoint y: 215, distance: 174.5
copy div "Student Status Update: Graduate Status Checklist Graduation Checklist Completed…"
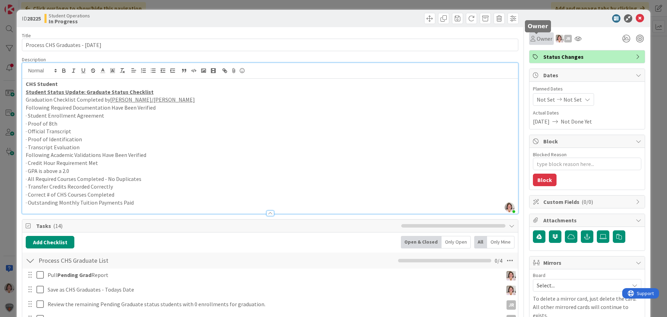
click at [537, 40] on span "Owner" at bounding box center [545, 38] width 16 height 8
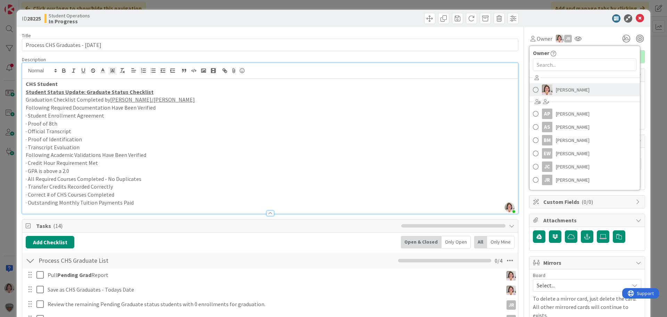
click at [559, 89] on span "[PERSON_NAME]" at bounding box center [573, 89] width 34 height 10
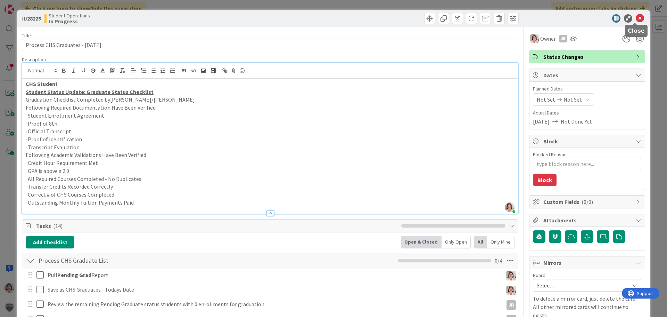
click at [636, 17] on icon at bounding box center [640, 18] width 8 height 8
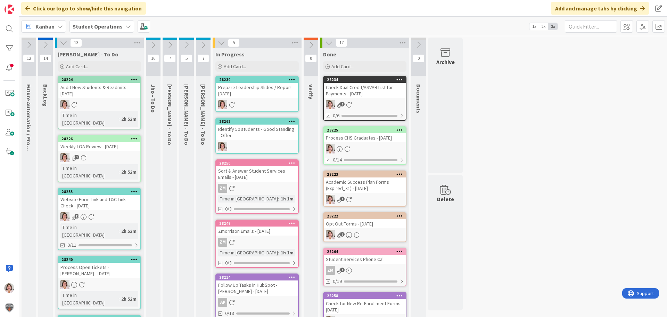
click at [240, 86] on div "Prepare Leadership Slides / Report - [DATE]" at bounding box center [257, 90] width 82 height 15
click at [244, 133] on body "Click our logo to show/hide this navigation Add and manage tabs by clicking Kan…" at bounding box center [333, 158] width 667 height 317
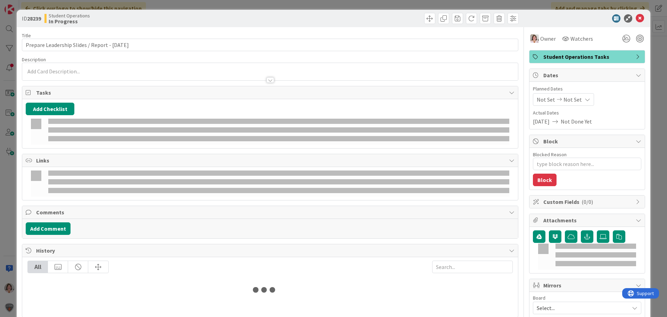
type textarea "x"
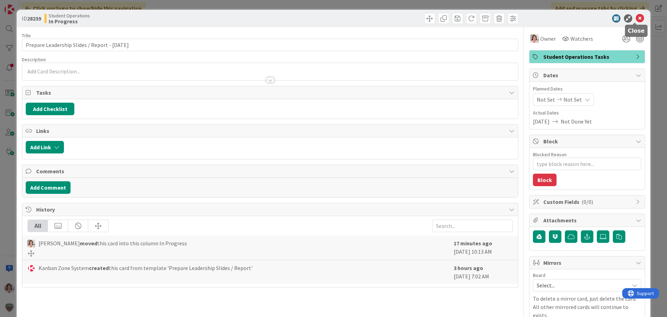
click at [636, 17] on icon at bounding box center [640, 18] width 8 height 8
